Goal: Book appointment/travel/reservation

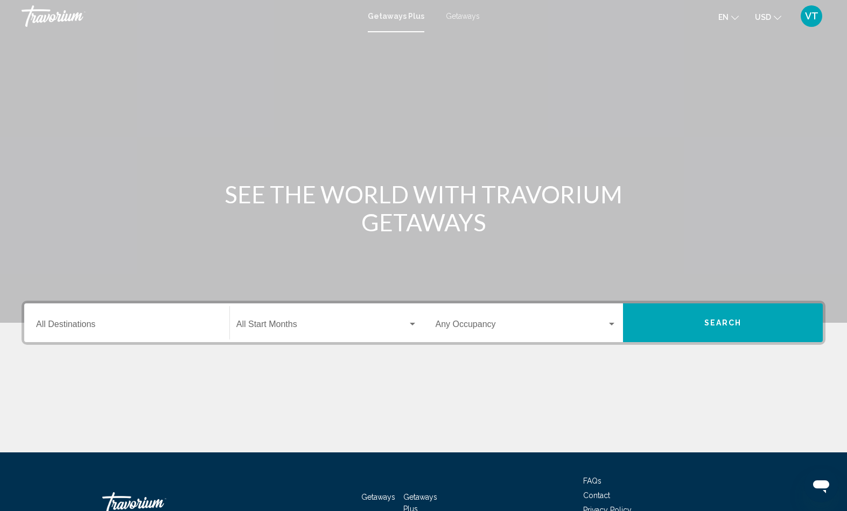
click at [470, 15] on span "Getaways" at bounding box center [463, 16] width 34 height 9
click at [461, 20] on span "Getaways" at bounding box center [463, 16] width 34 height 9
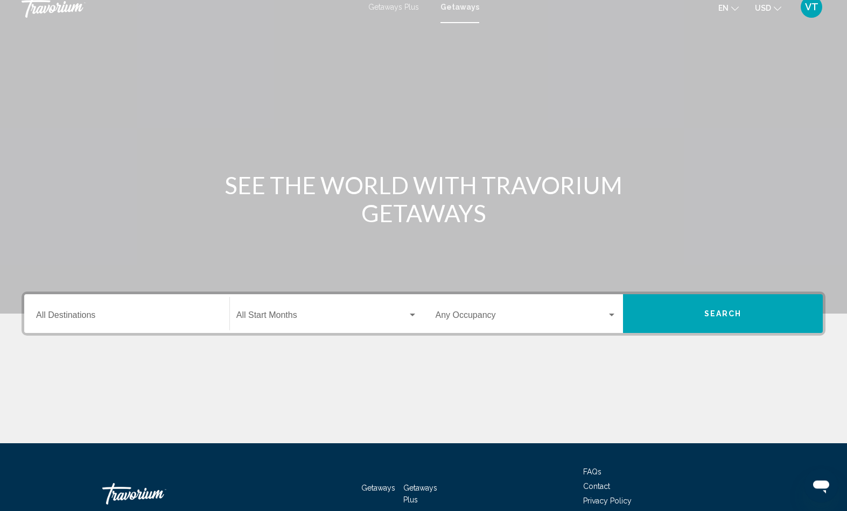
click at [99, 322] on input "Destination All Destinations" at bounding box center [126, 318] width 181 height 10
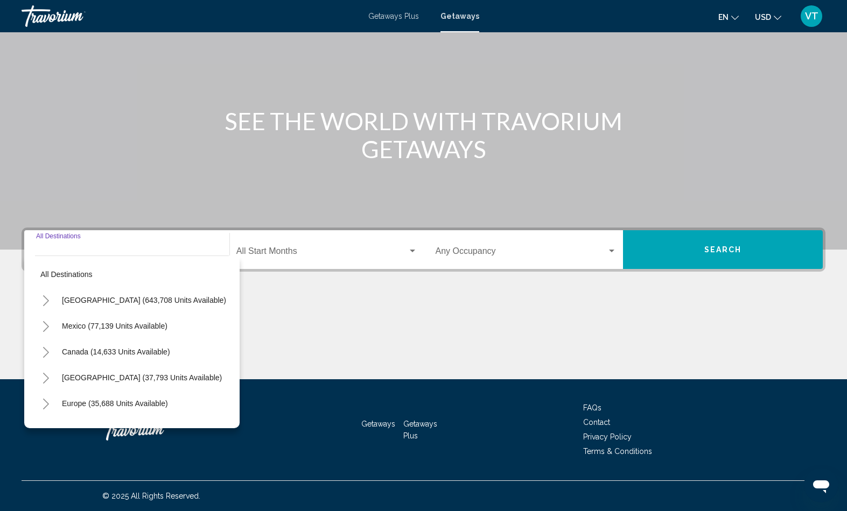
scroll to position [143, 0]
click at [50, 408] on icon "Toggle Europe (35,688 units available)" at bounding box center [46, 404] width 8 height 11
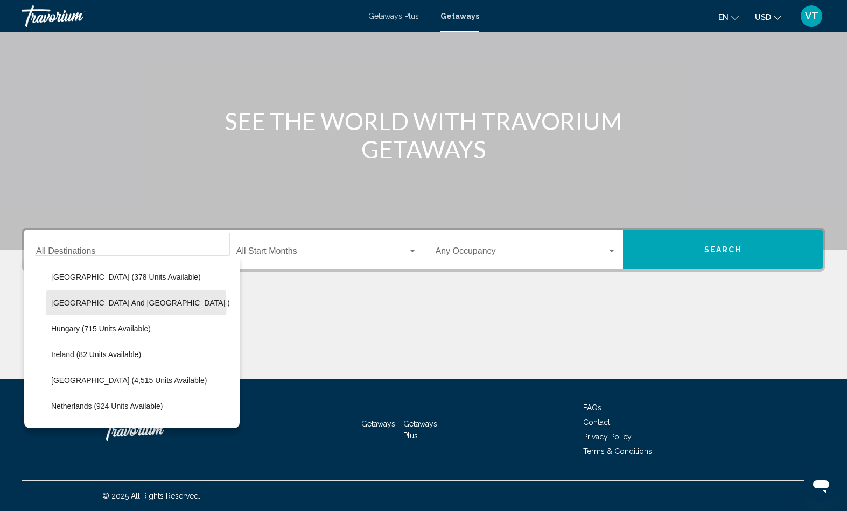
scroll to position [334, 0]
click at [156, 384] on span "[GEOGRAPHIC_DATA] (4,515 units available)" at bounding box center [129, 379] width 156 height 9
type input "**********"
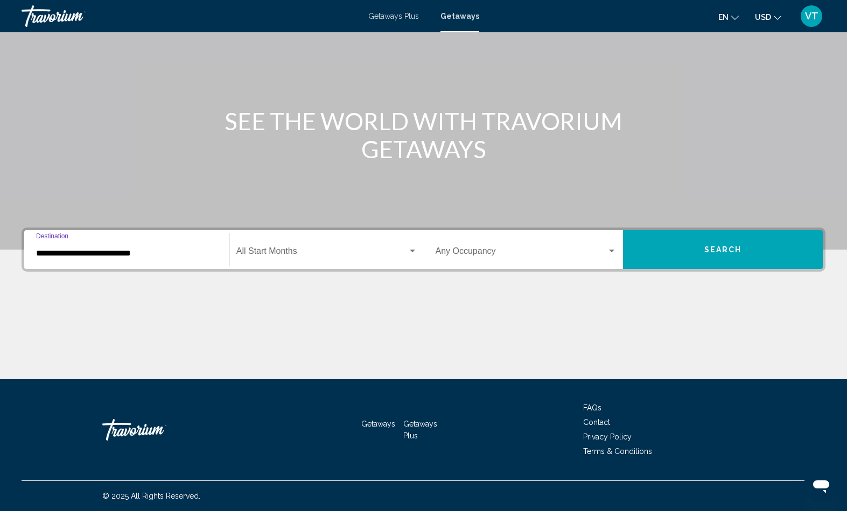
click at [612, 247] on div "Search widget" at bounding box center [612, 251] width 10 height 9
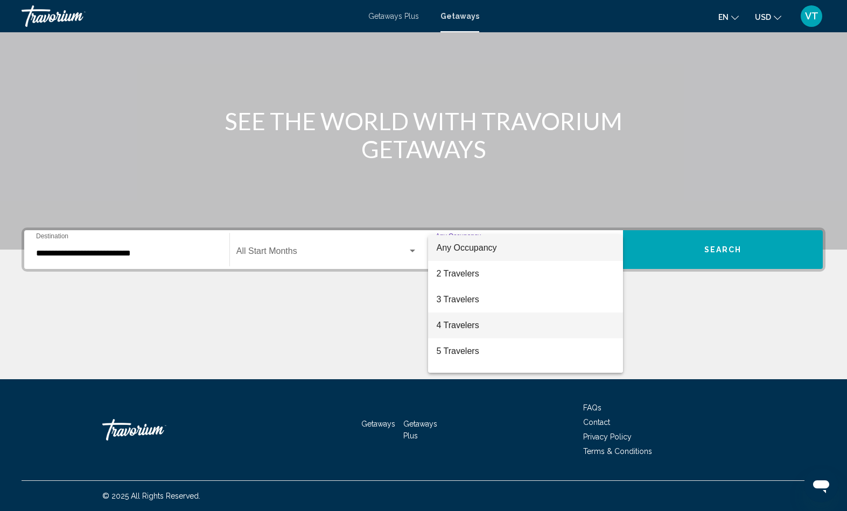
click at [472, 326] on span "4 Travelers" at bounding box center [526, 326] width 178 height 26
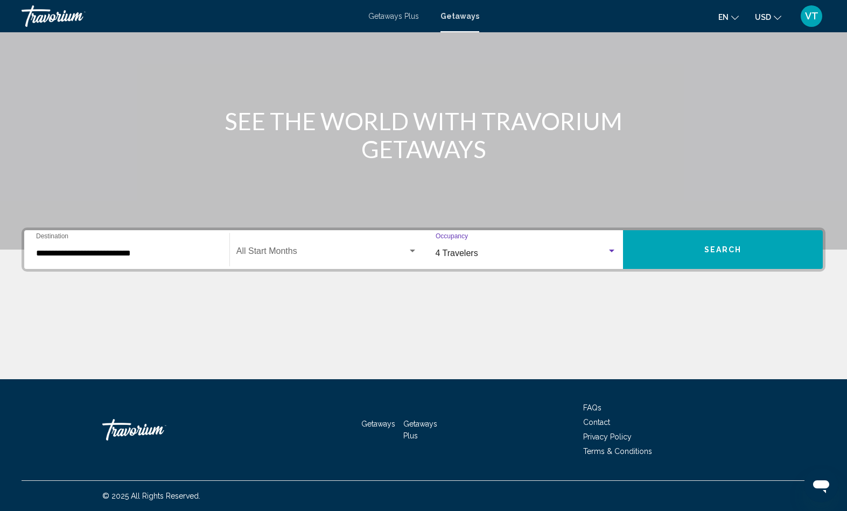
click at [714, 246] on span "Search" at bounding box center [723, 250] width 38 height 9
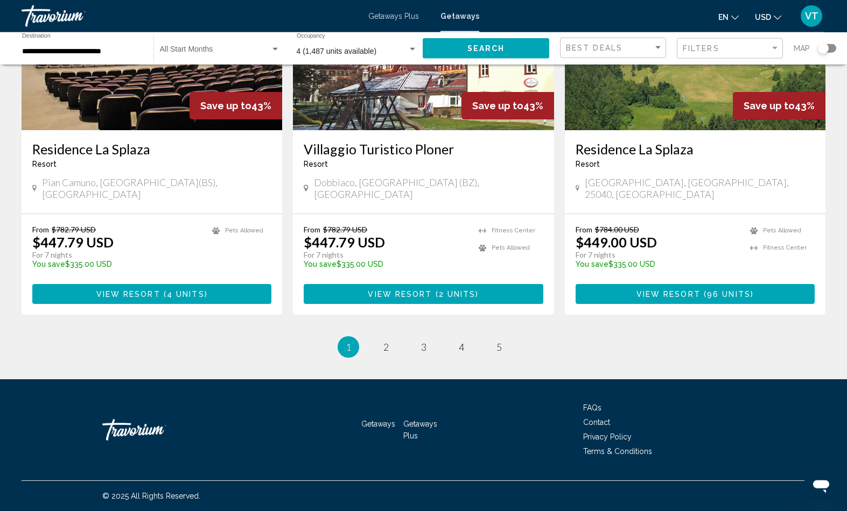
scroll to position [1458, 0]
click at [376, 357] on link "page 2" at bounding box center [385, 347] width 19 height 19
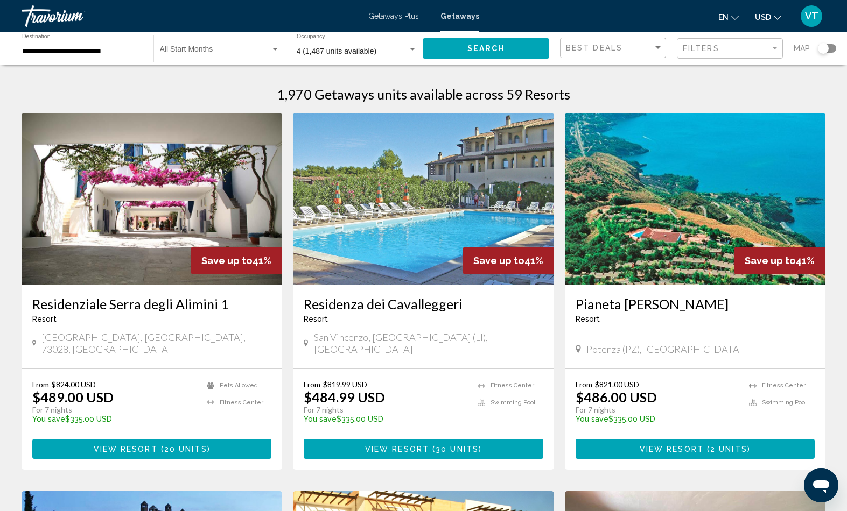
click at [805, 22] on span "VT" at bounding box center [811, 16] width 13 height 11
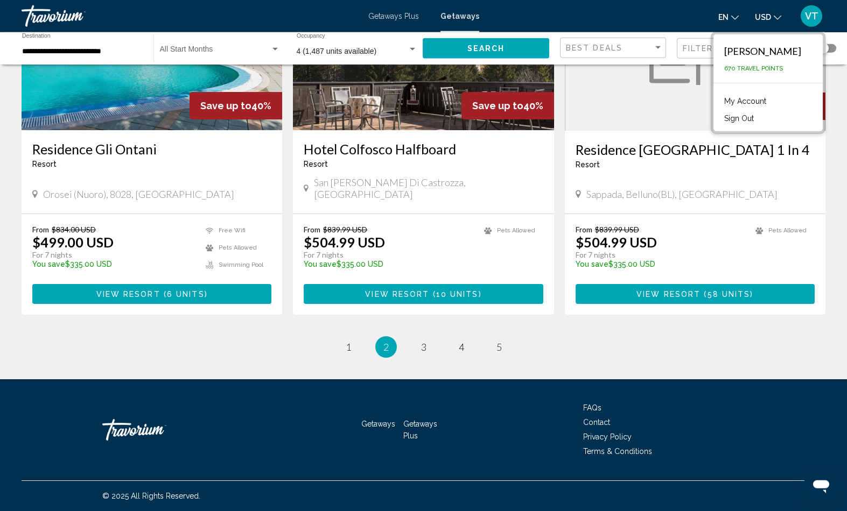
scroll to position [1531, 0]
click at [421, 353] on span "3" at bounding box center [423, 347] width 5 height 12
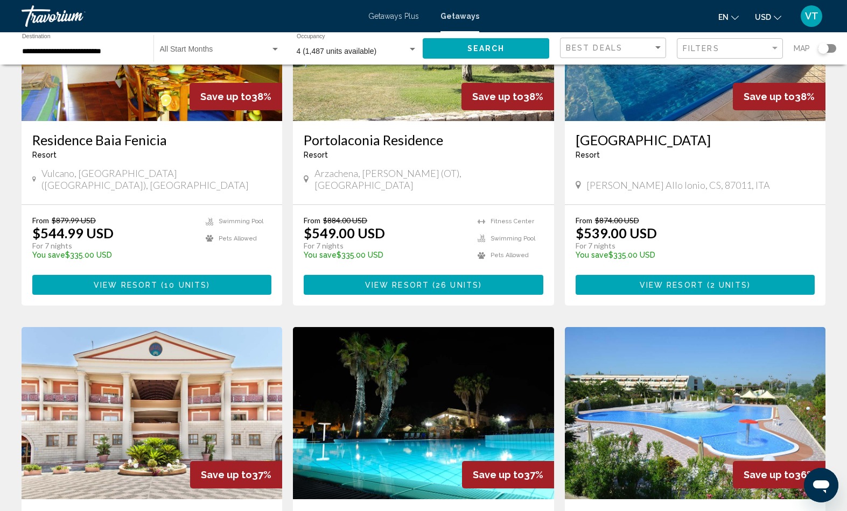
scroll to position [934, 0]
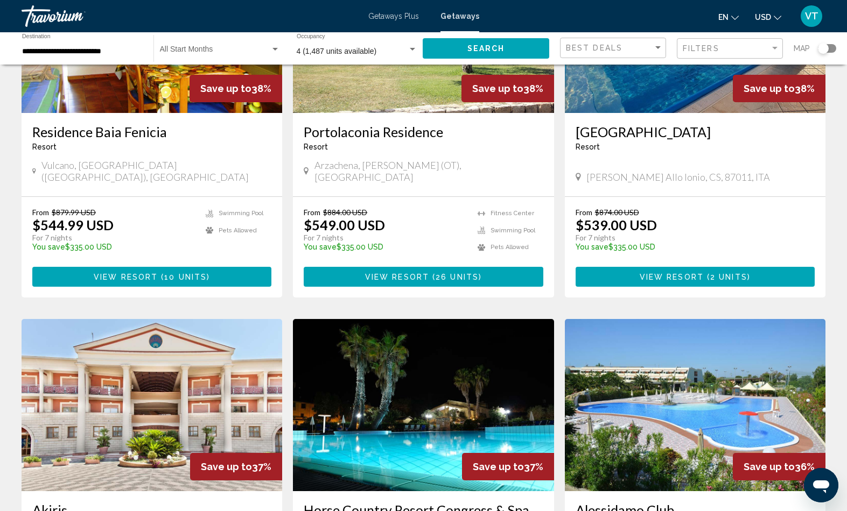
click at [683, 282] on span "View Resort" at bounding box center [672, 277] width 64 height 9
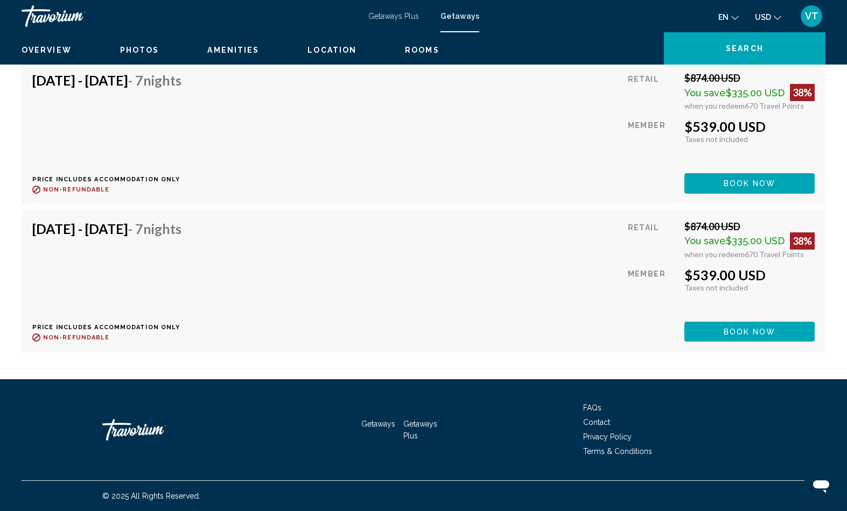
scroll to position [1998, 0]
click at [775, 193] on button "Book now" at bounding box center [749, 183] width 130 height 20
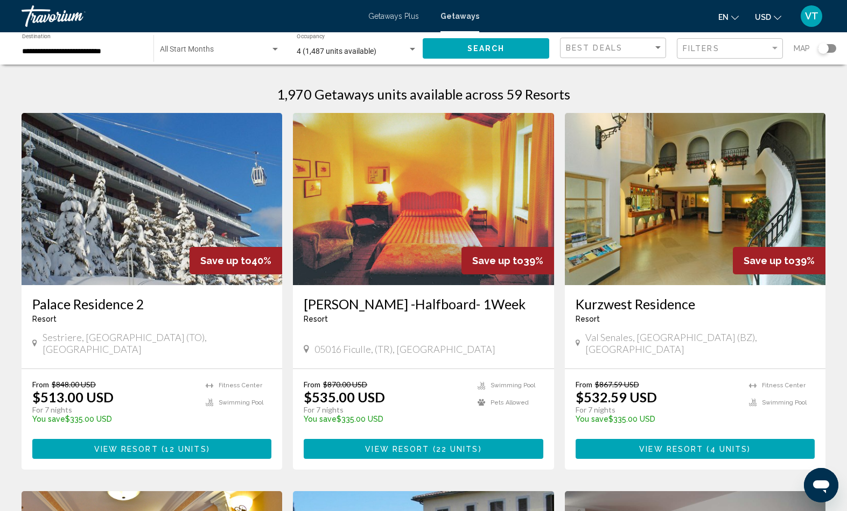
click at [270, 54] on div "Search widget" at bounding box center [275, 49] width 10 height 9
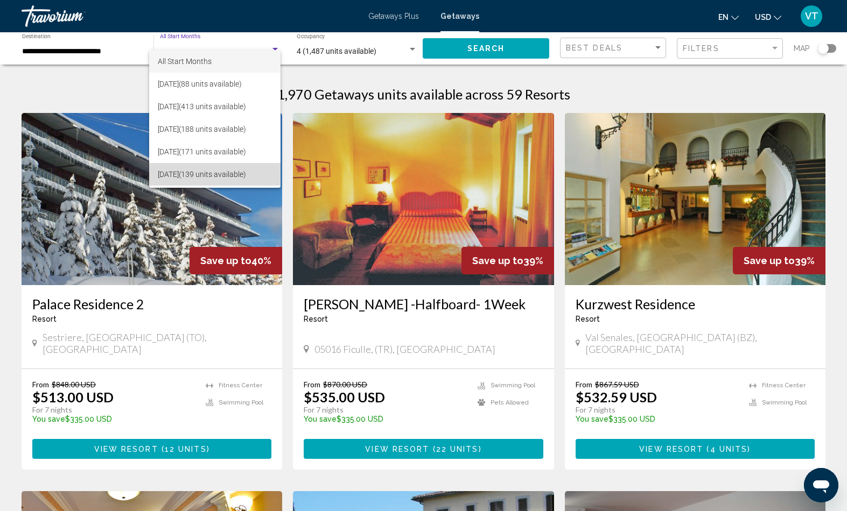
click at [269, 174] on span "[DATE] (139 units available)" at bounding box center [215, 174] width 114 height 23
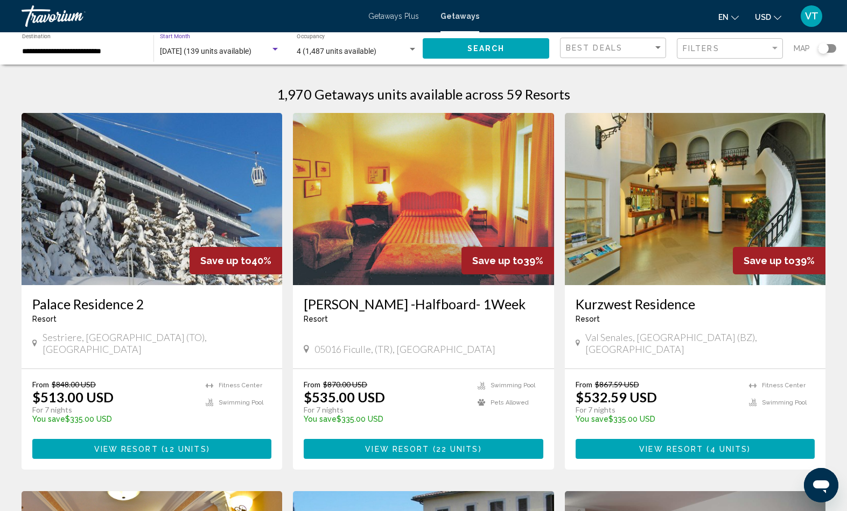
click at [109, 56] on input "**********" at bounding box center [82, 51] width 121 height 9
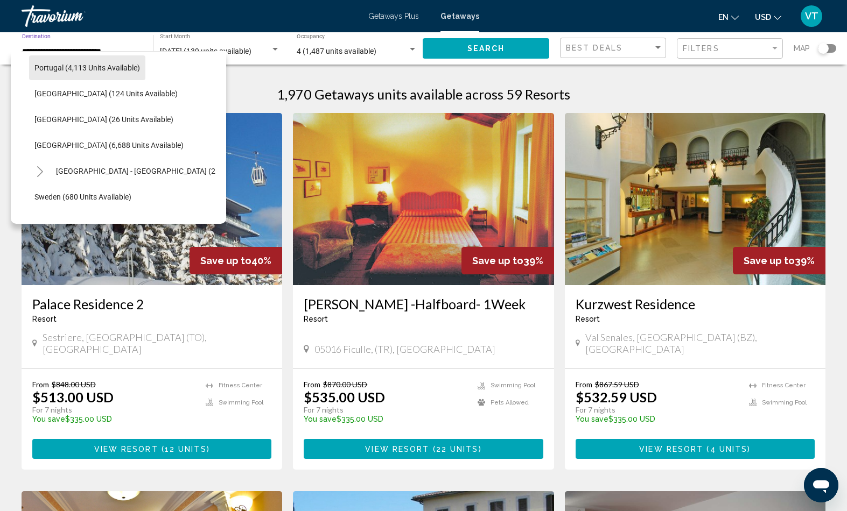
scroll to position [493, 3]
click at [153, 176] on span "[GEOGRAPHIC_DATA] - [GEOGRAPHIC_DATA] (2,555 units available)" at bounding box center [170, 171] width 227 height 9
type input "**********"
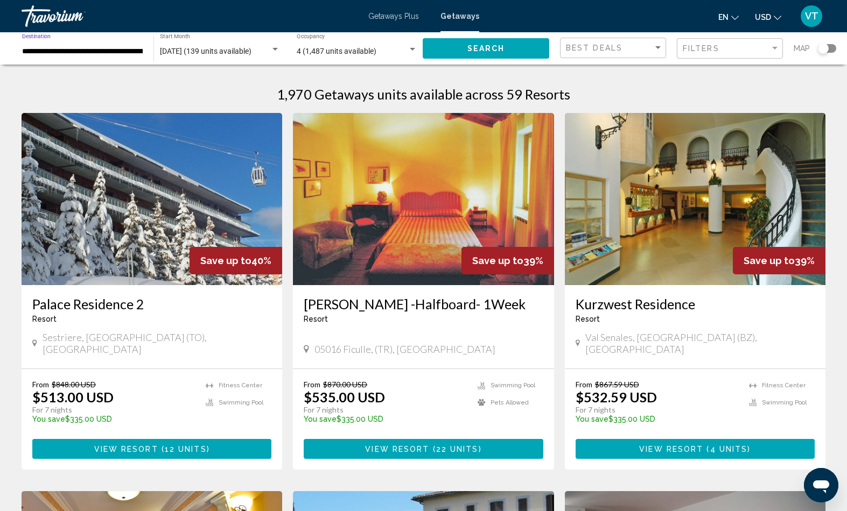
click at [105, 56] on input "**********" at bounding box center [82, 51] width 121 height 9
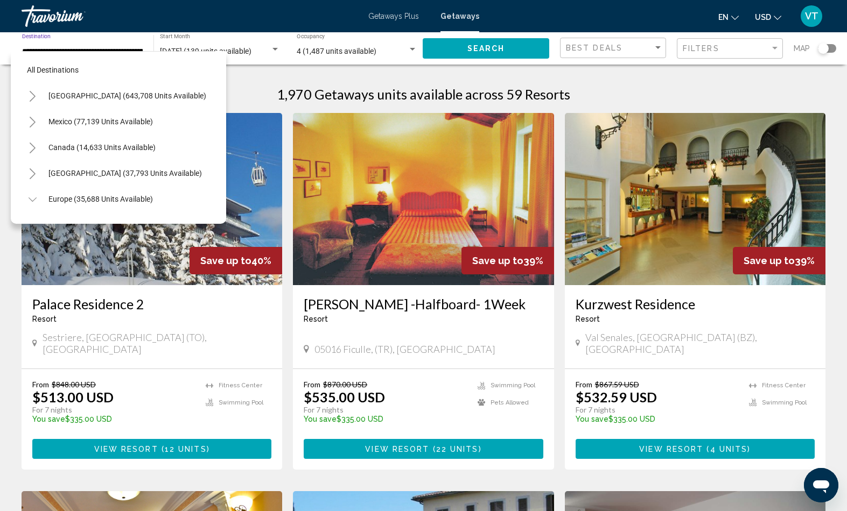
scroll to position [527, 30]
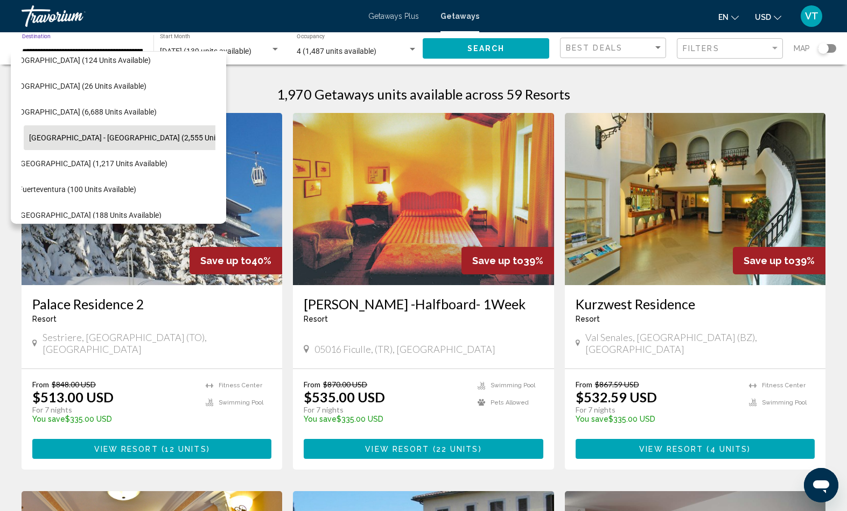
click at [171, 142] on span "[GEOGRAPHIC_DATA] - [GEOGRAPHIC_DATA] (2,555 units available)" at bounding box center [142, 138] width 227 height 9
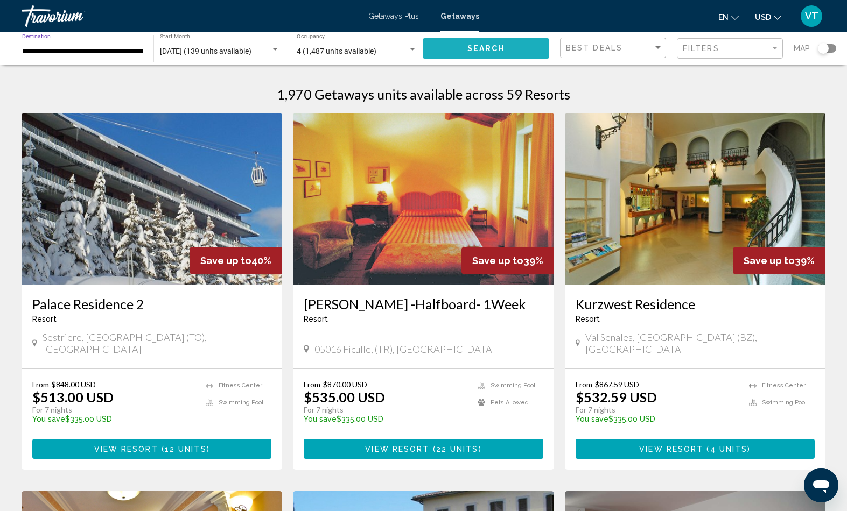
click at [485, 53] on span "Search" at bounding box center [486, 49] width 38 height 9
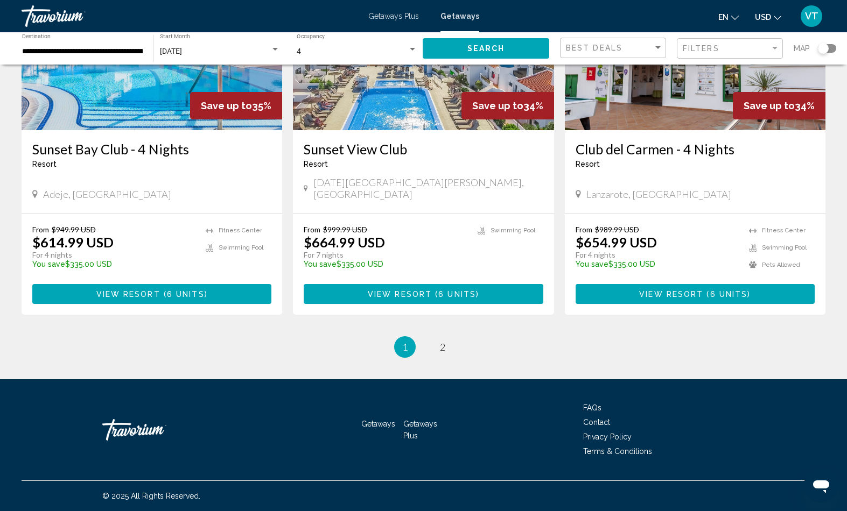
scroll to position [1341, 0]
click at [481, 304] on button "View Resort ( 6 units )" at bounding box center [423, 294] width 239 height 20
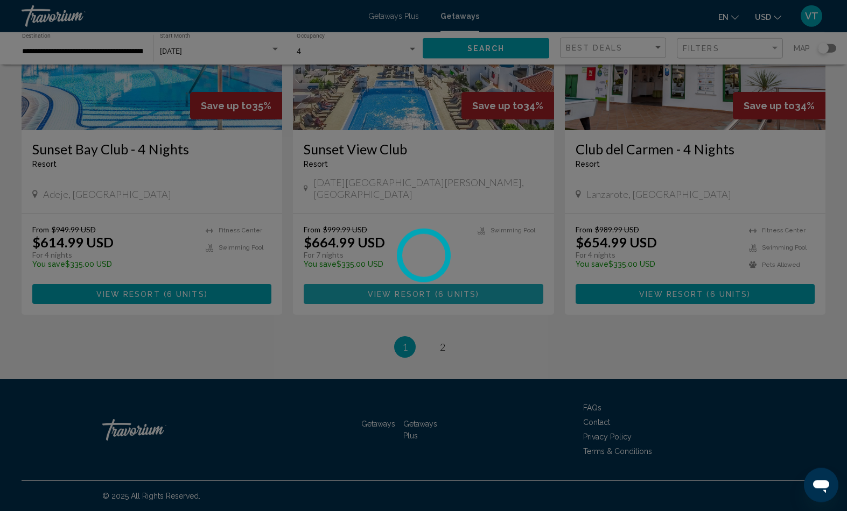
scroll to position [1341, 0]
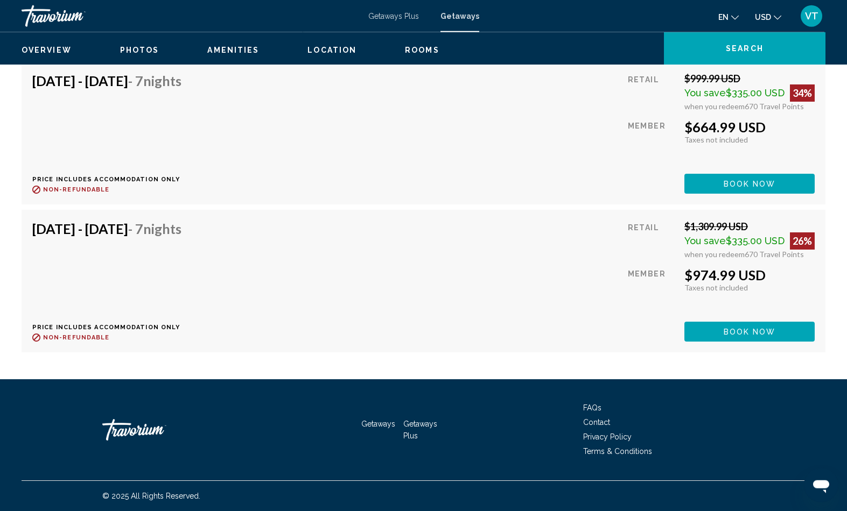
scroll to position [2585, 0]
click at [725, 188] on span "Book now" at bounding box center [750, 184] width 52 height 9
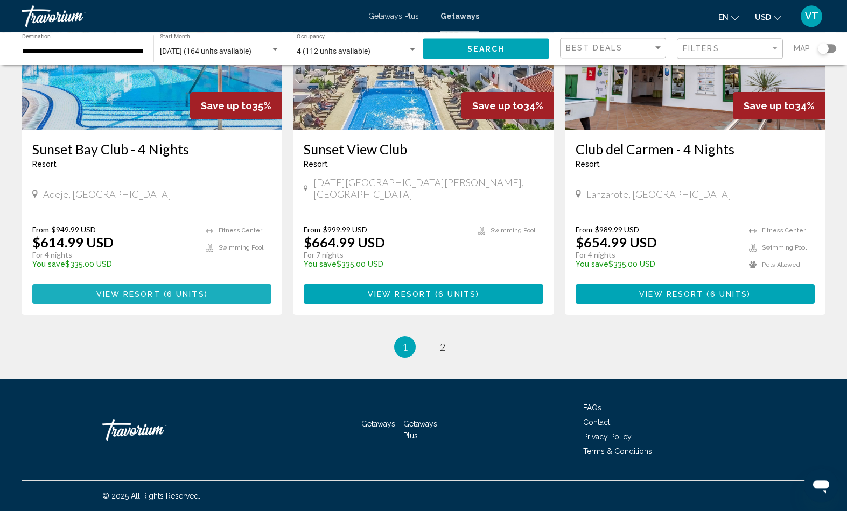
scroll to position [1384, 0]
click at [194, 299] on span "6 units" at bounding box center [186, 294] width 38 height 9
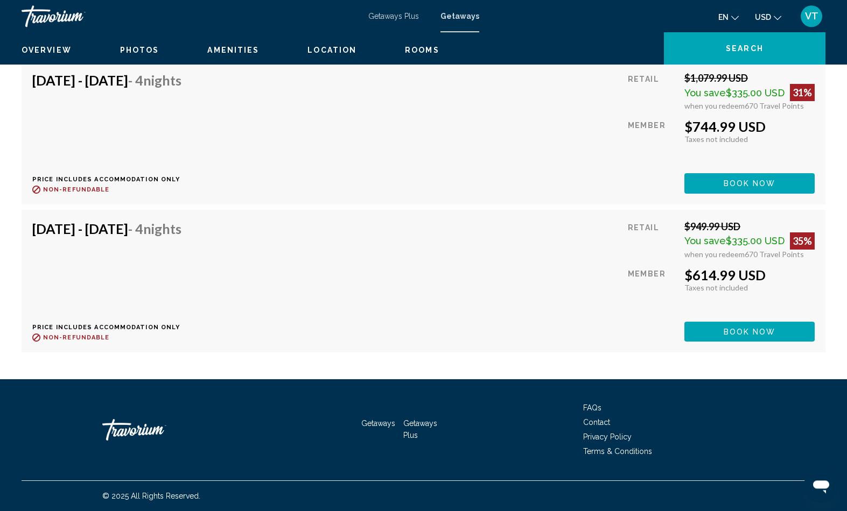
scroll to position [2644, 0]
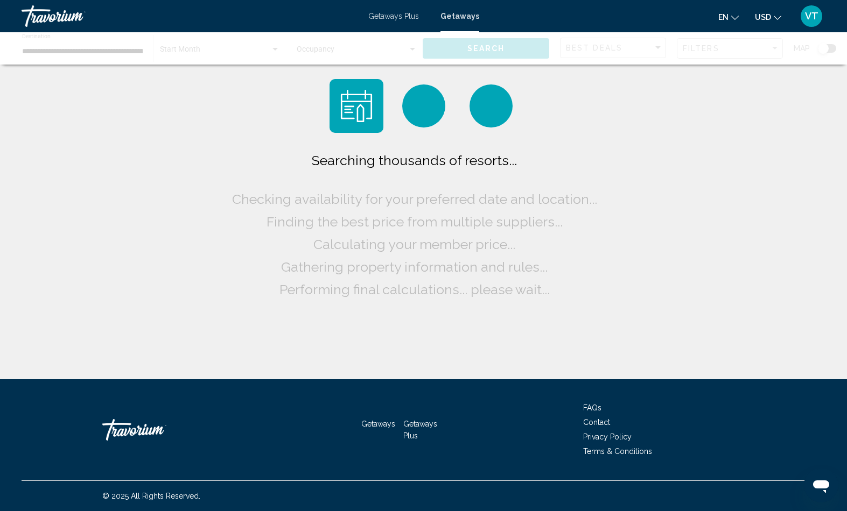
scroll to position [46, 0]
